Goal: Navigation & Orientation: Find specific page/section

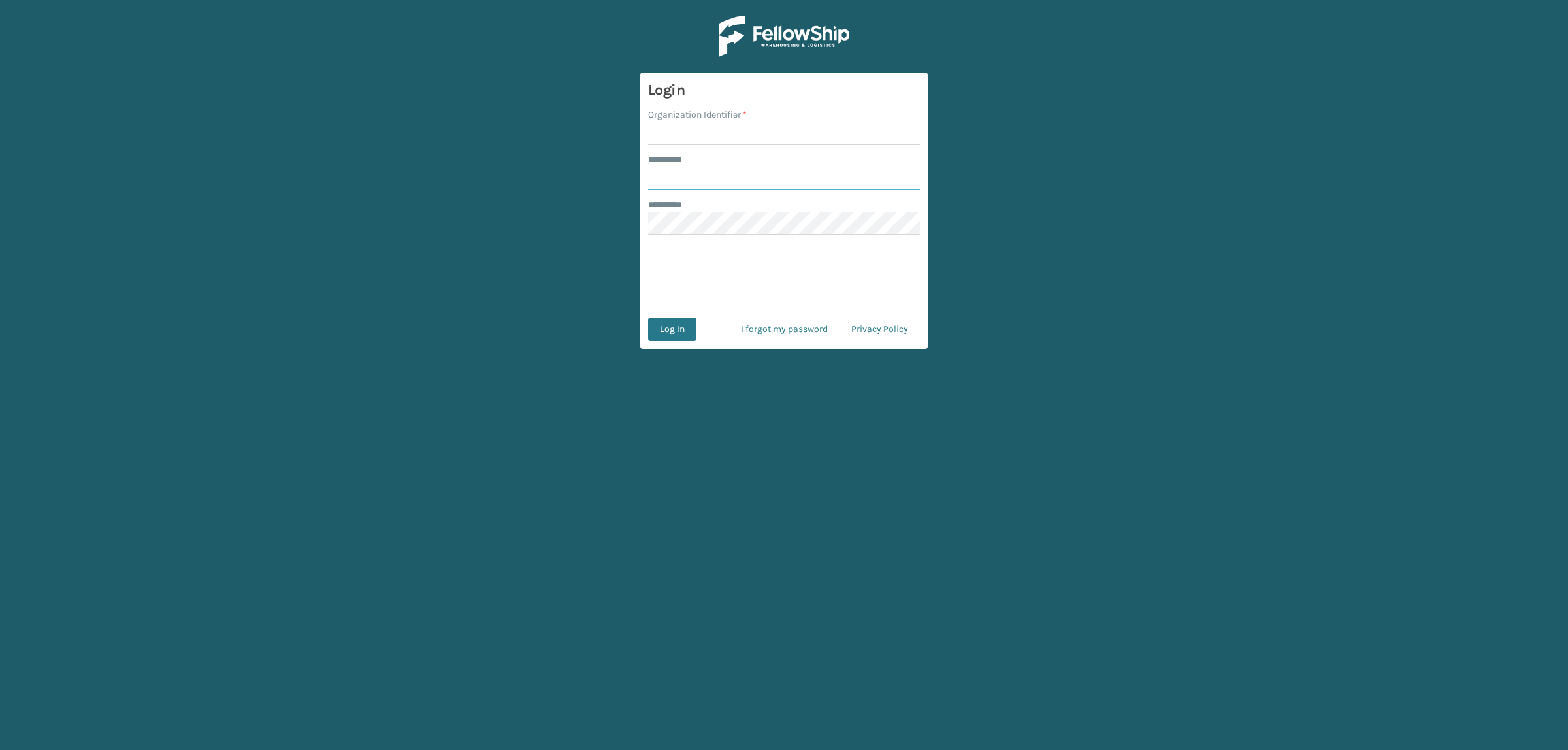
type input "**********"
click at [660, 141] on input "Organization Identifier *" at bounding box center [783, 133] width 271 height 23
type input "superadminorganization"
click at [677, 335] on button "Log In" at bounding box center [672, 329] width 48 height 23
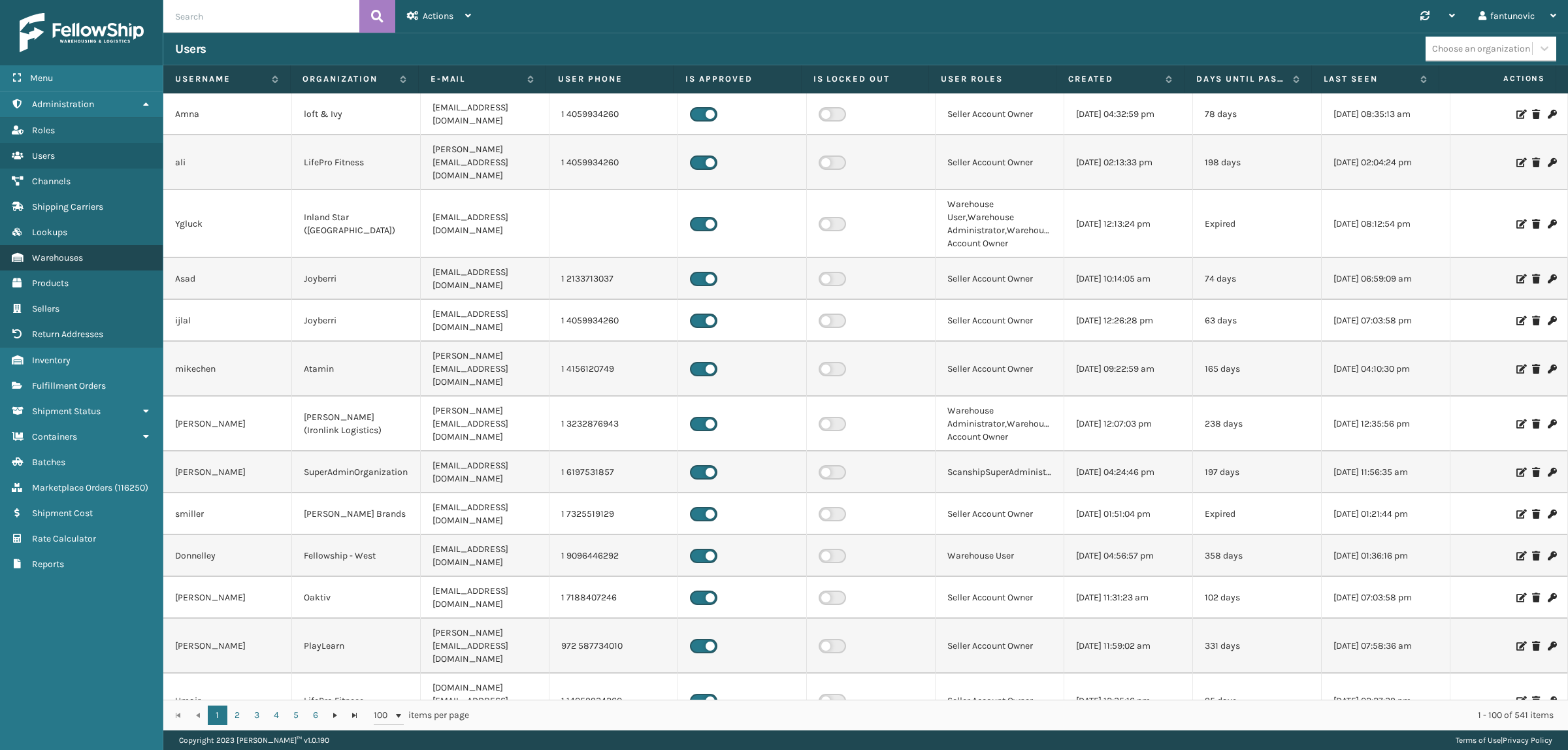
click at [57, 252] on span "Warehouses" at bounding box center [57, 258] width 51 height 11
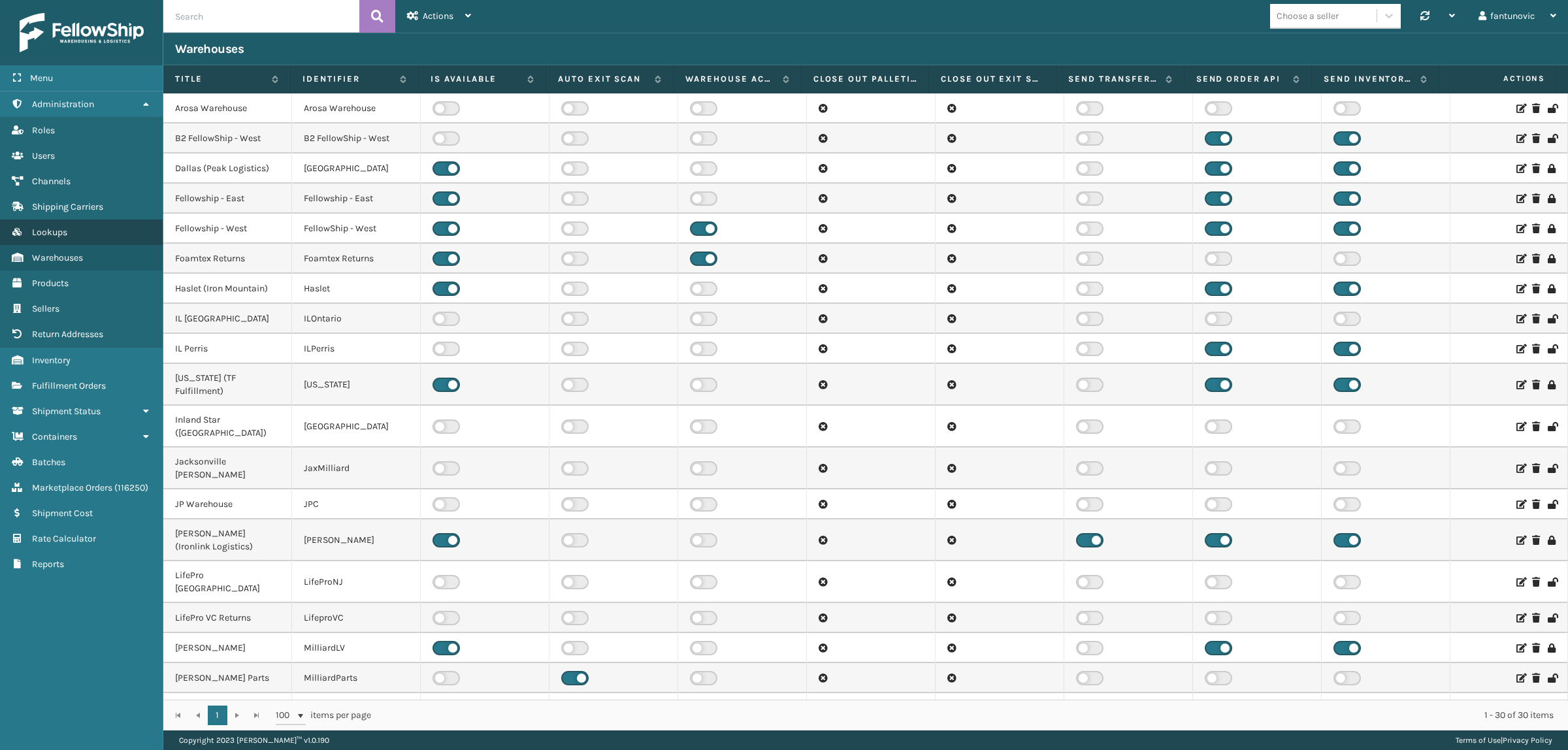
click at [65, 221] on link "Lookups" at bounding box center [82, 233] width 163 height 26
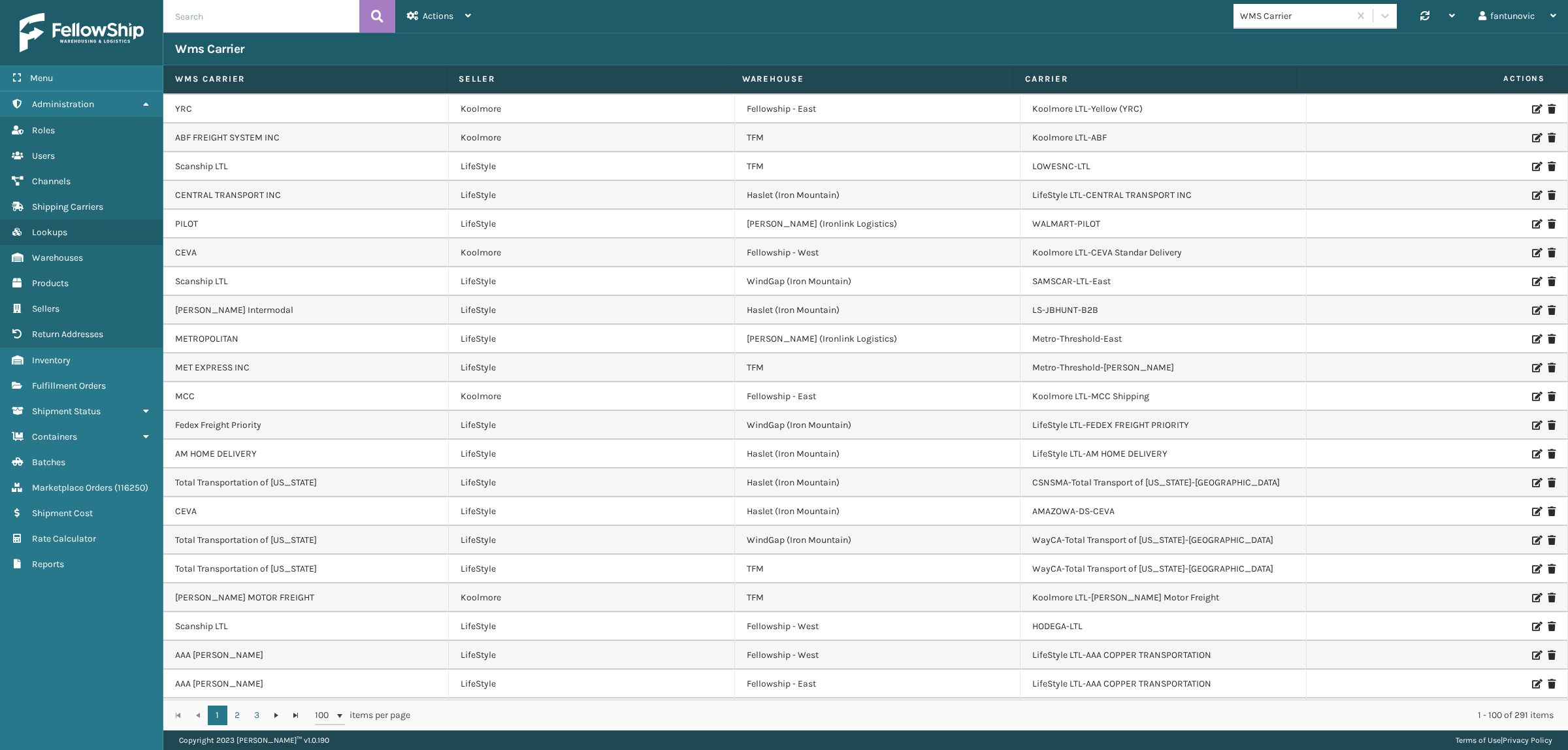
scroll to position [2268, 0]
click at [240, 720] on link "2" at bounding box center [237, 716] width 20 height 20
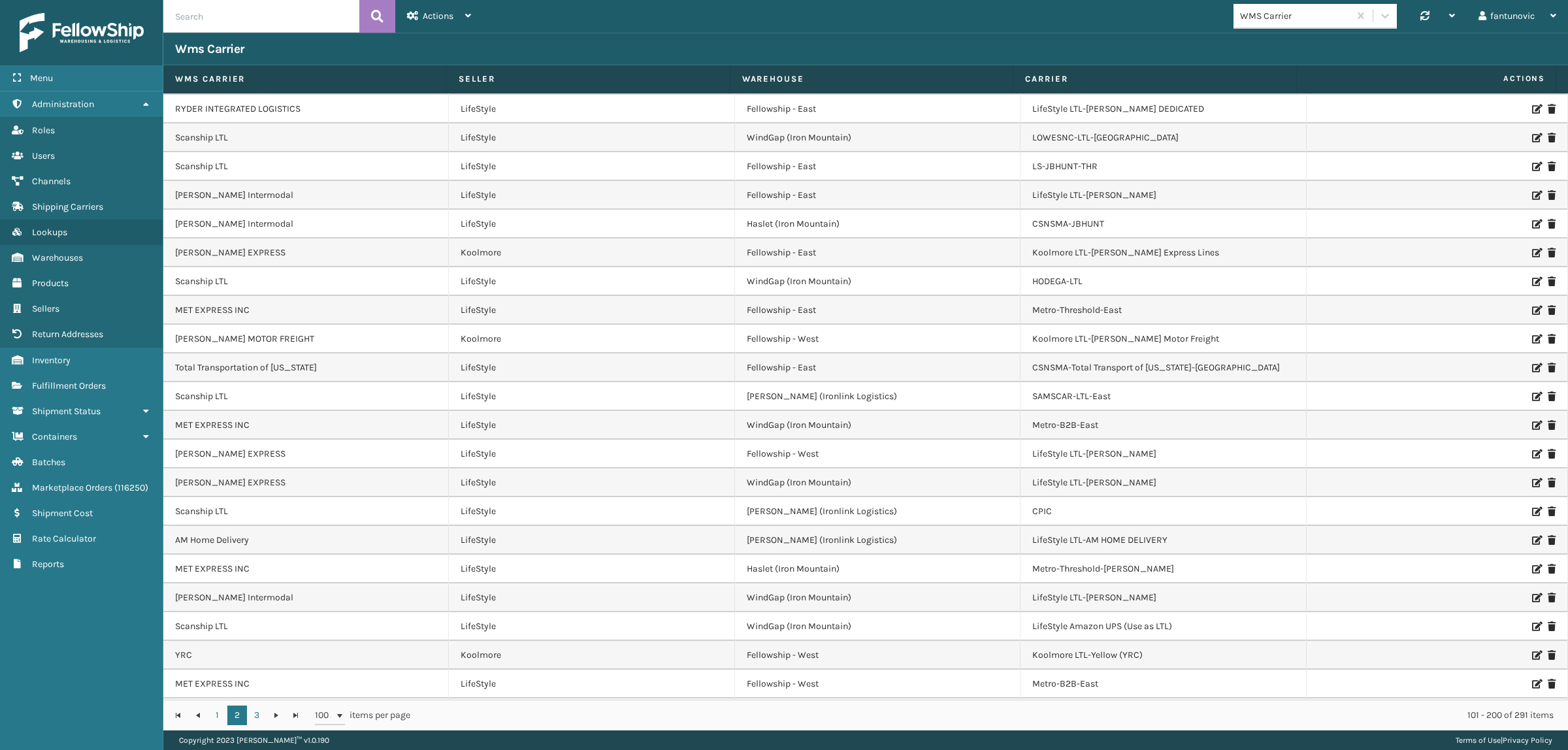
scroll to position [82, 0]
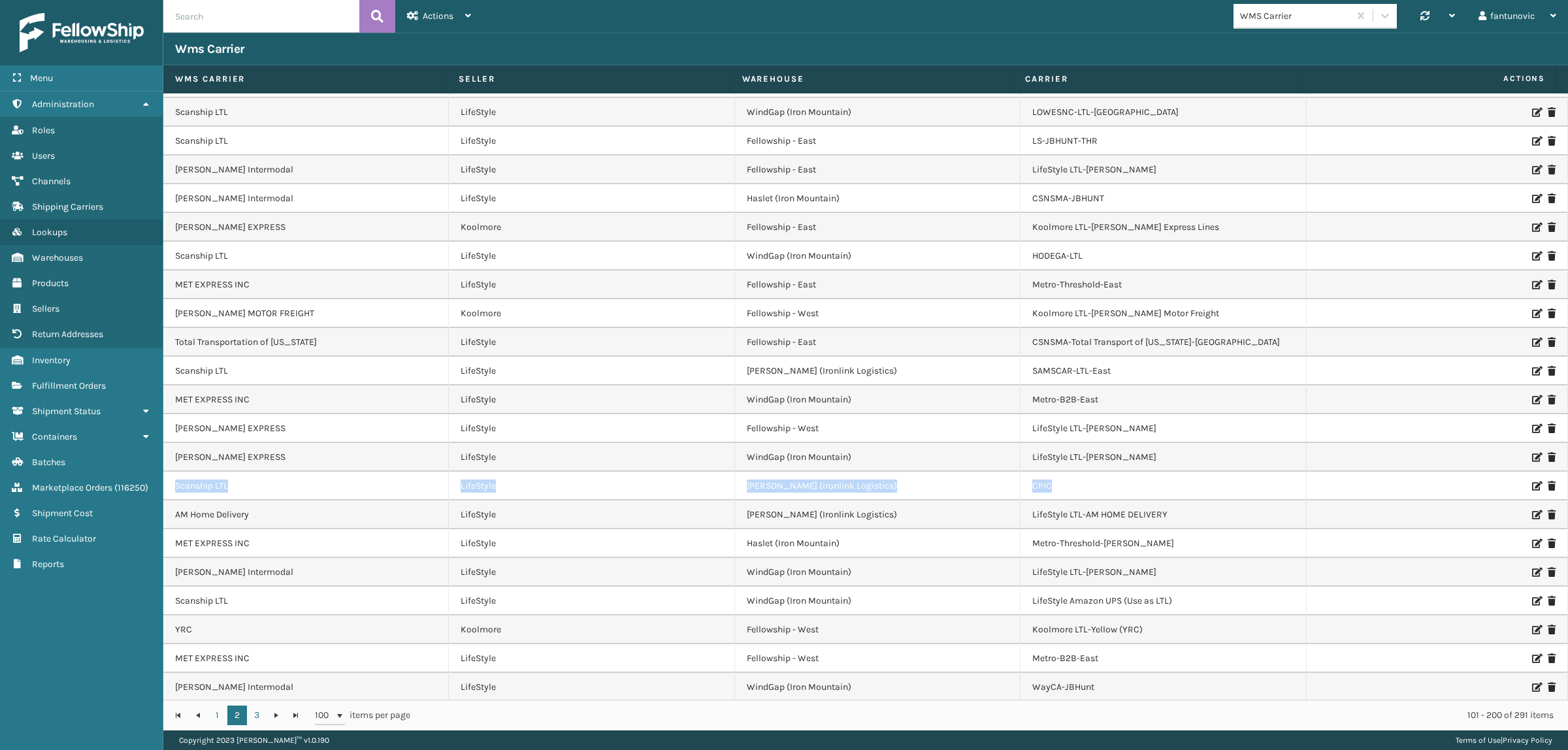
drag, startPoint x: 177, startPoint y: 483, endPoint x: 1111, endPoint y: 486, distance: 934.0
click at [1111, 486] on tr "Scanship LTL LifeStyle [PERSON_NAME] (Ironlink Logistics) CPIC" at bounding box center [866, 486] width 1405 height 29
click at [1111, 486] on td "CPIC" at bounding box center [1163, 486] width 286 height 29
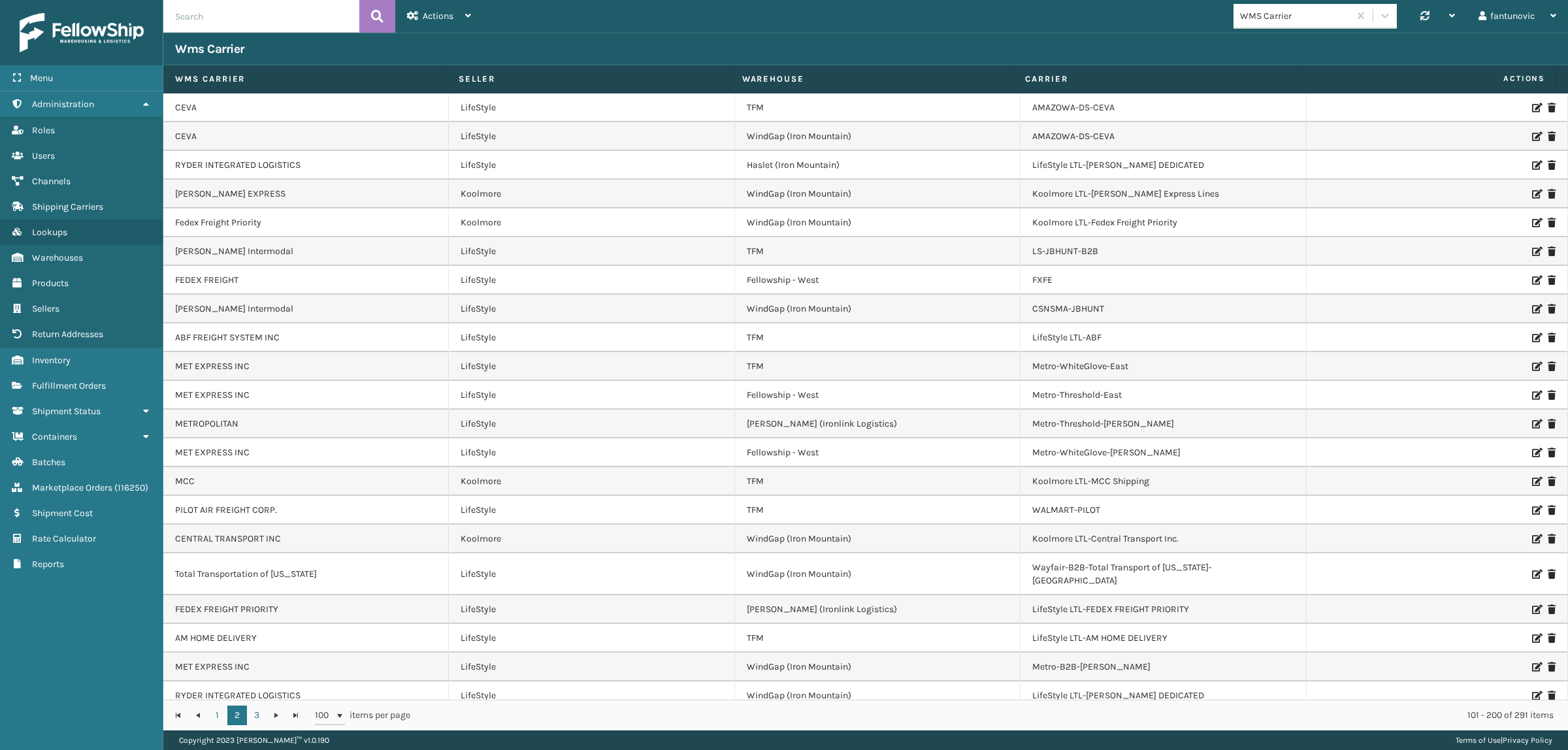
scroll to position [2268, 0]
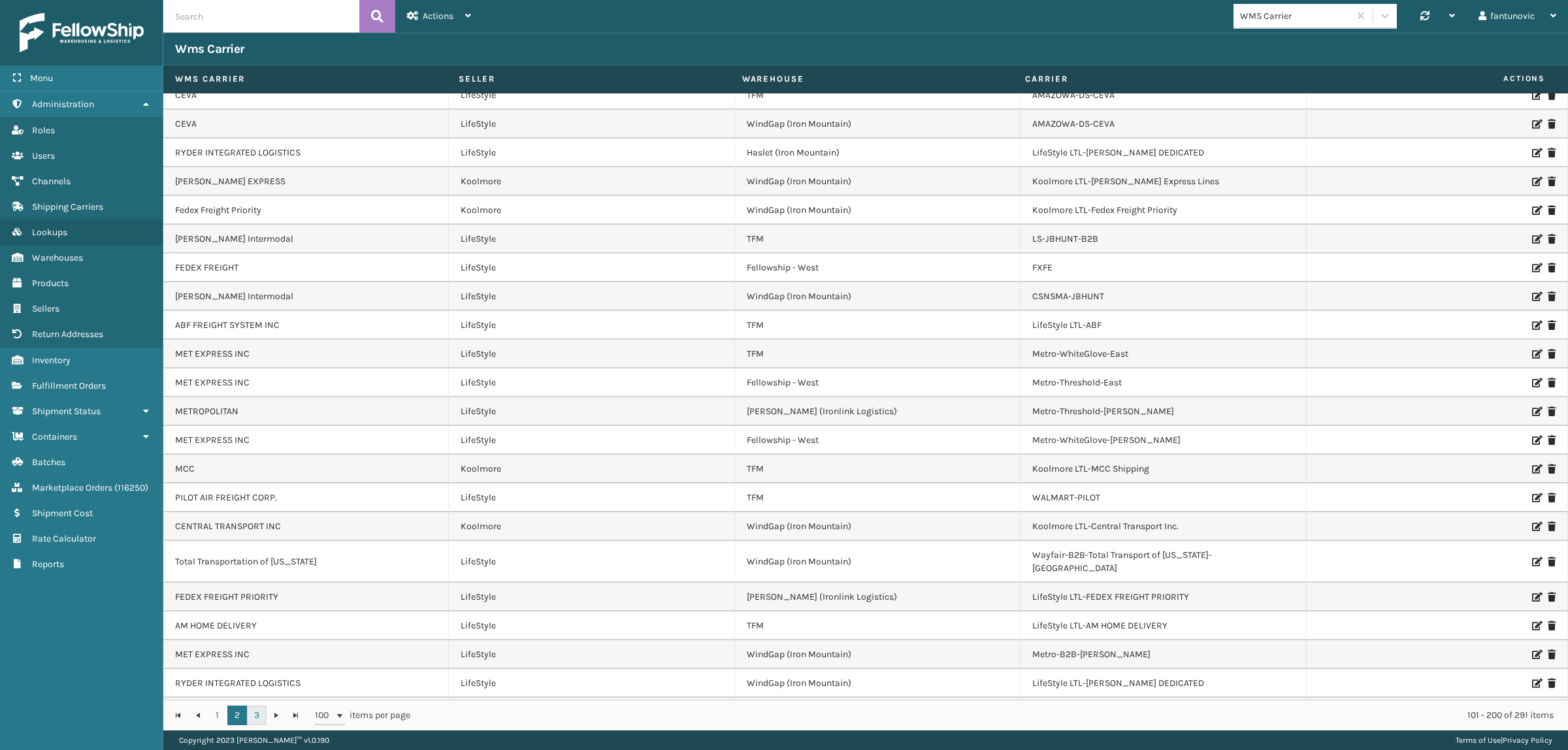
click at [252, 713] on link "3" at bounding box center [257, 716] width 20 height 20
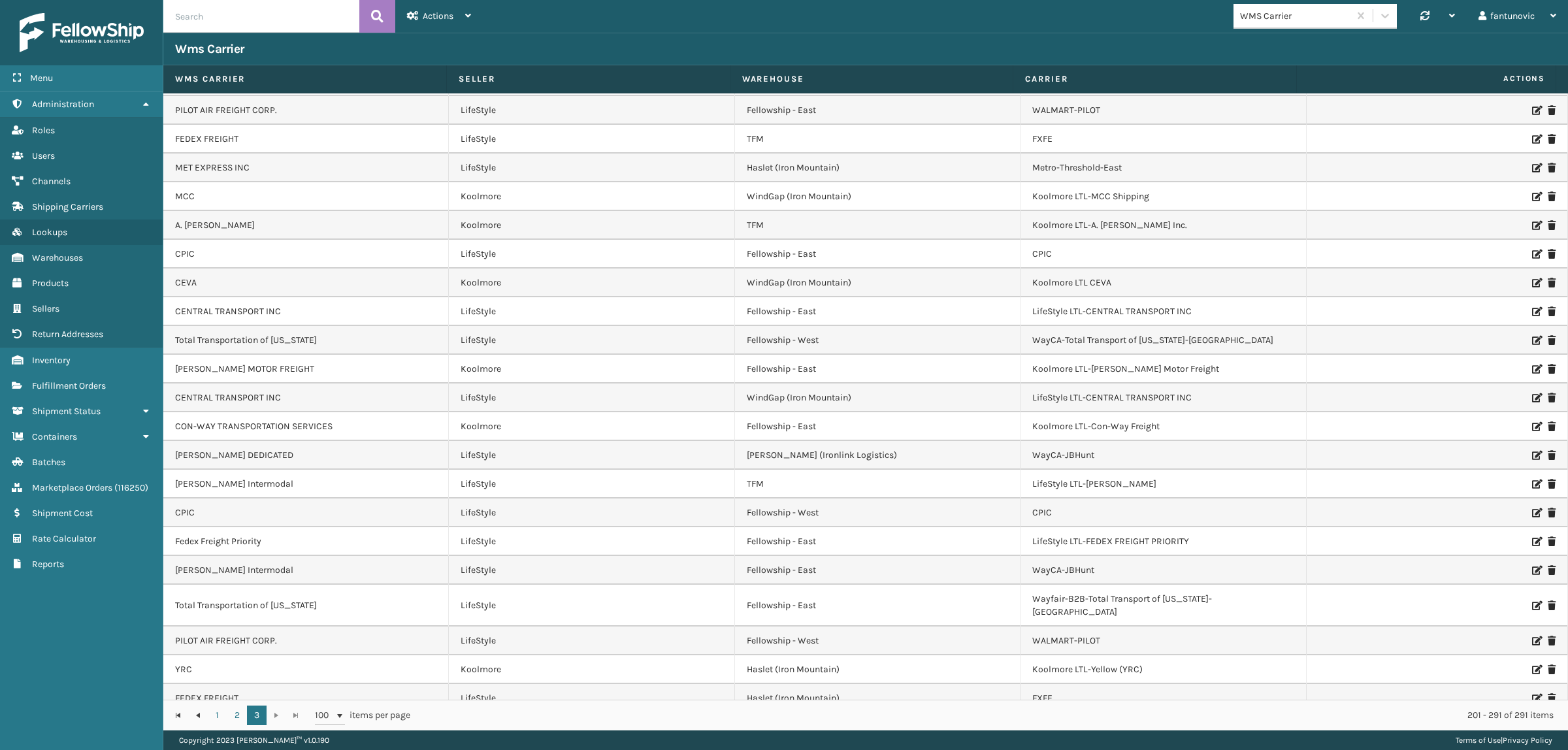
scroll to position [2010, 0]
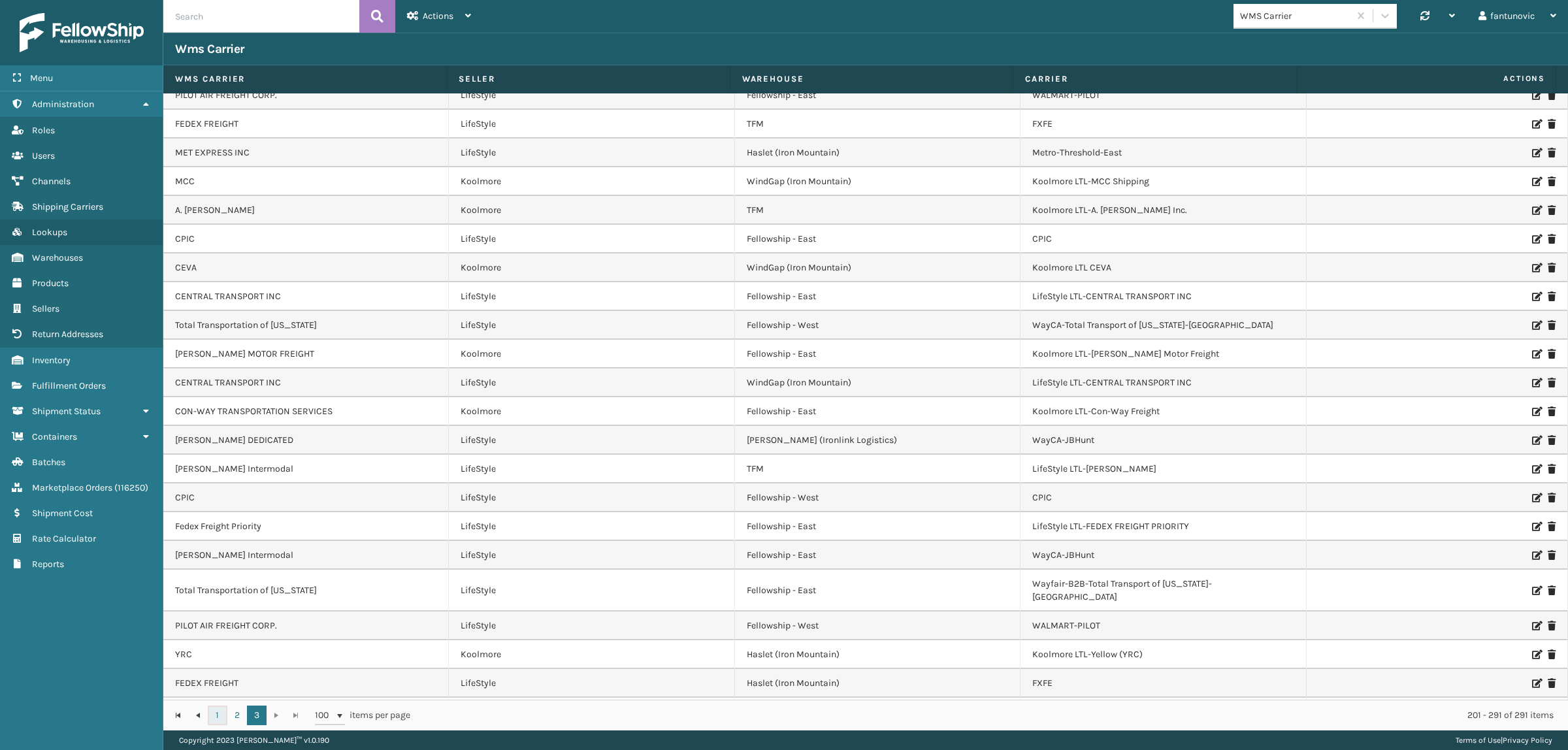
click at [223, 717] on link "1" at bounding box center [218, 716] width 20 height 20
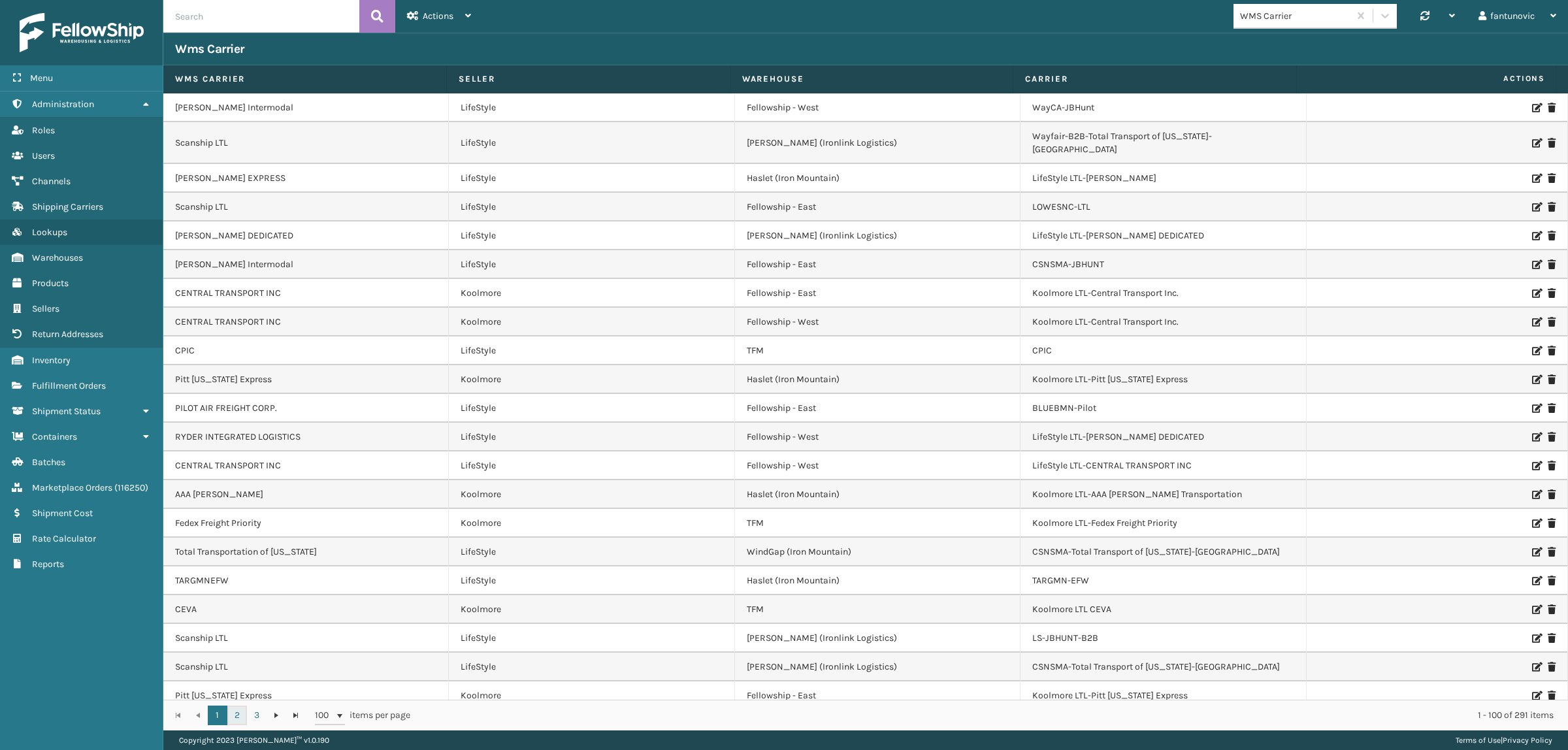
click at [233, 720] on link "2" at bounding box center [237, 716] width 20 height 20
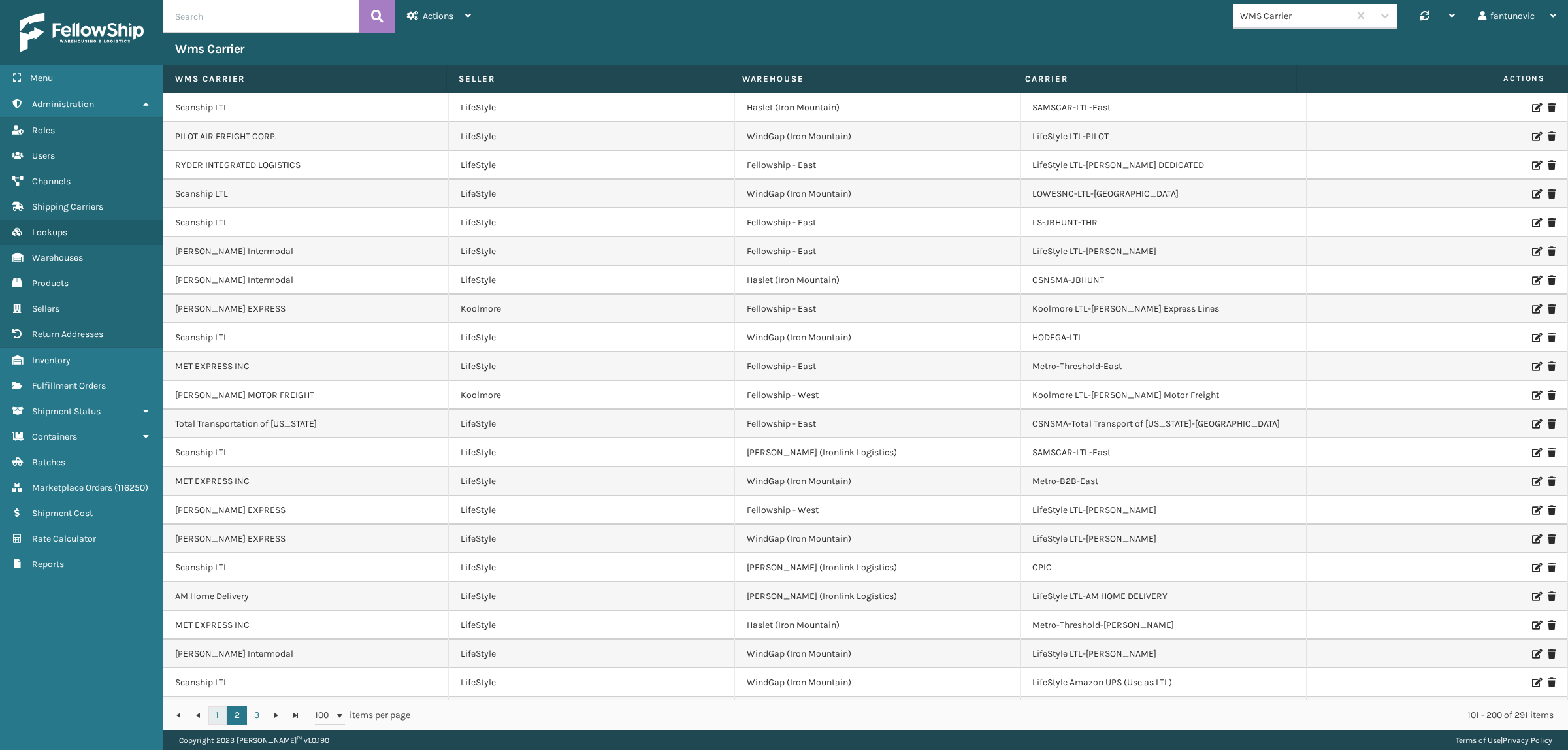
click at [220, 711] on link "1" at bounding box center [218, 716] width 20 height 20
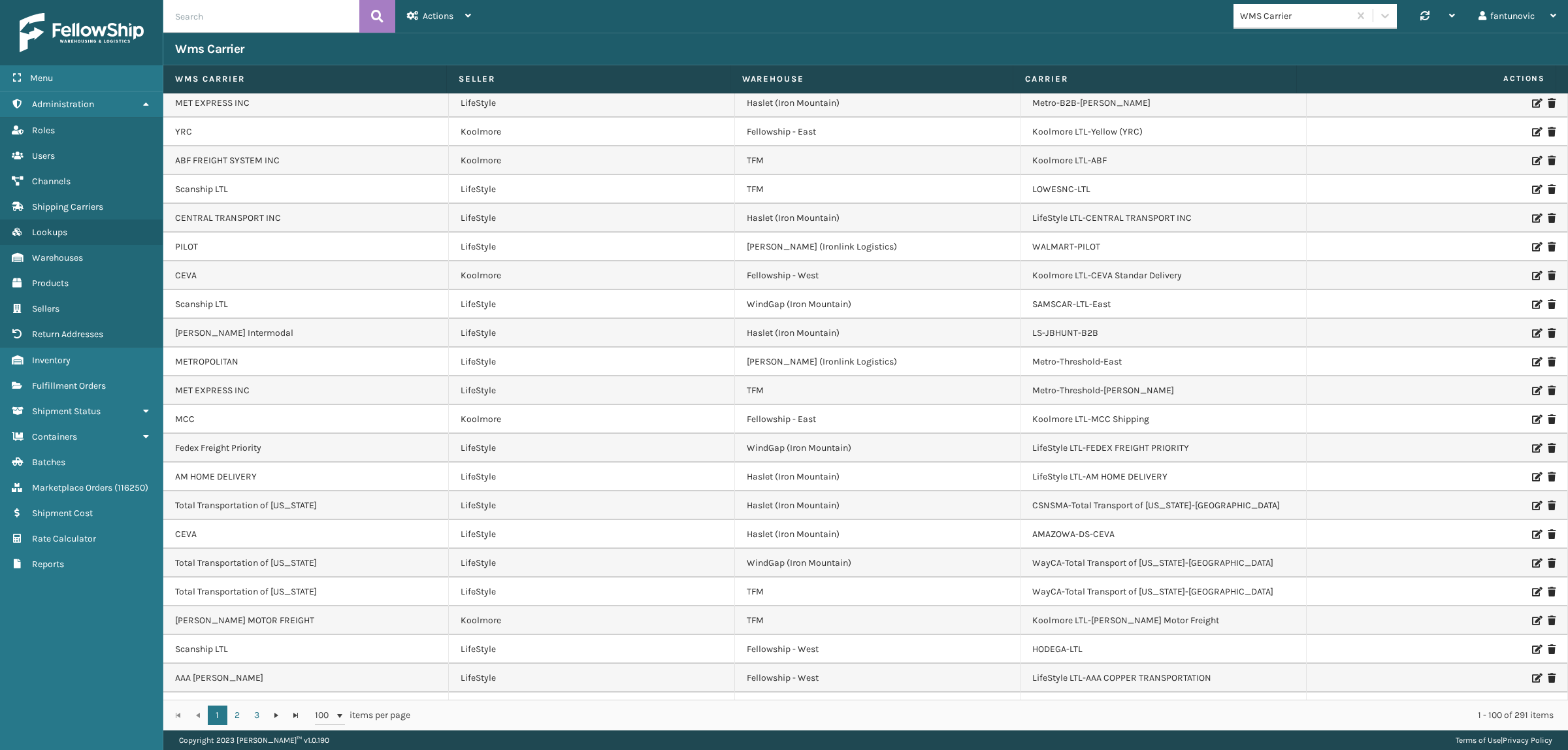
scroll to position [2268, 0]
